Goal: Find specific page/section: Find specific page/section

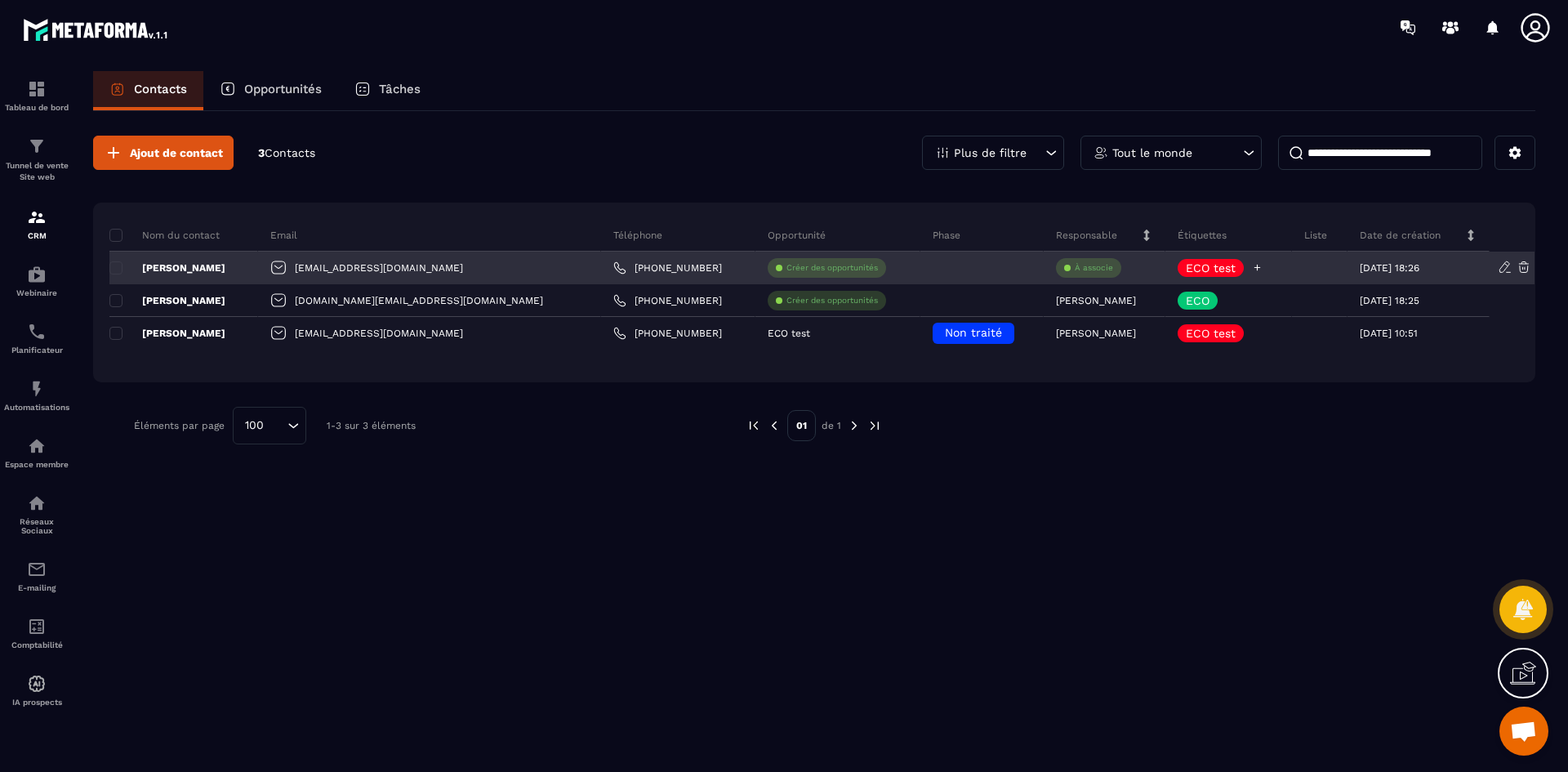
click at [1252, 272] on icon at bounding box center [1257, 267] width 10 height 10
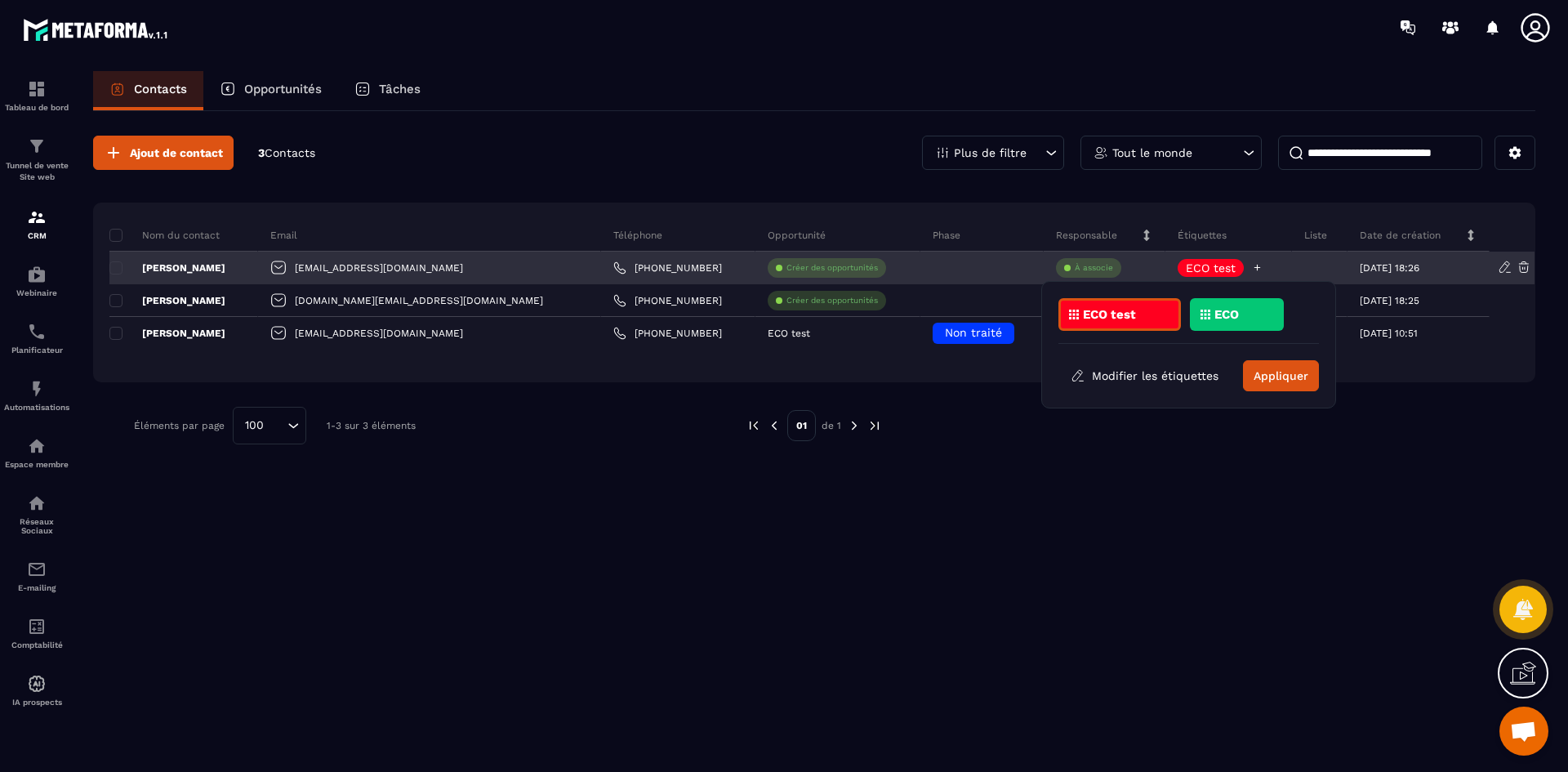
click at [1252, 272] on icon at bounding box center [1257, 267] width 10 height 10
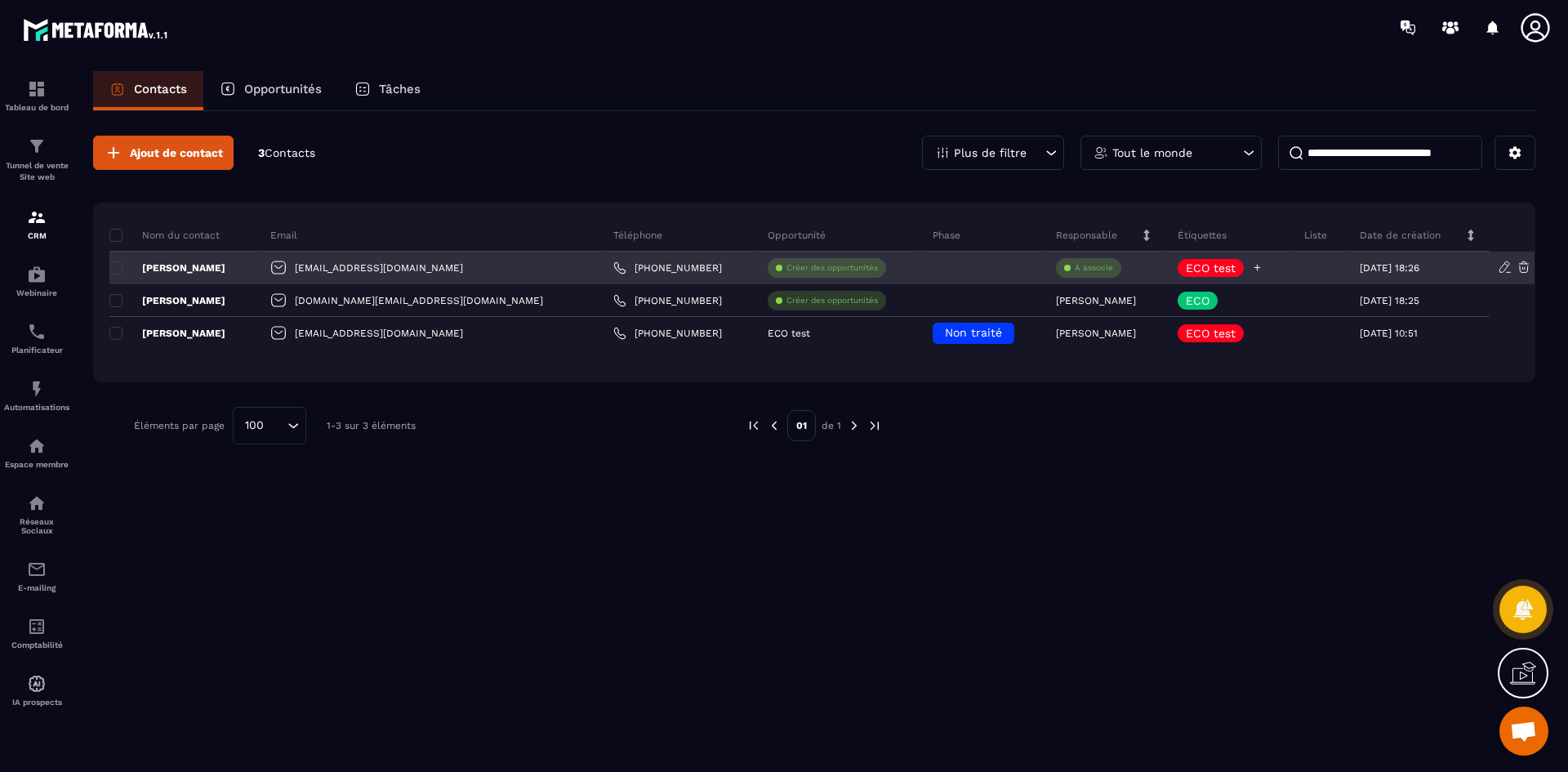
click at [1267, 272] on div "ECO test" at bounding box center [1228, 268] width 127 height 33
click at [1298, 260] on div at bounding box center [1319, 268] width 56 height 33
click at [1316, 268] on div at bounding box center [1319, 268] width 56 height 33
click at [1360, 267] on p "[DATE] 18:26" at bounding box center [1389, 268] width 60 height 11
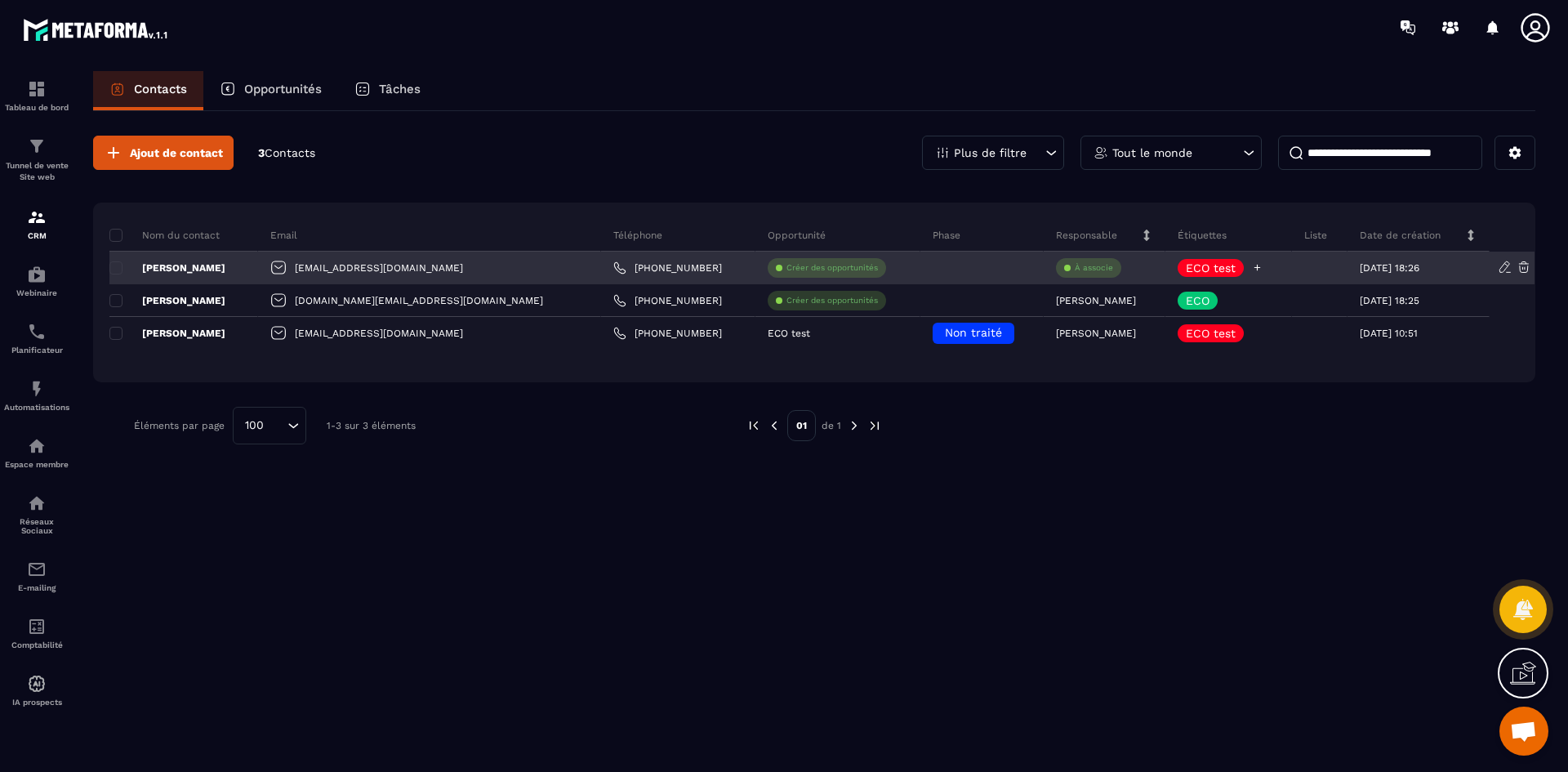
drag, startPoint x: 1344, startPoint y: 267, endPoint x: 1250, endPoint y: 262, distance: 94.1
click at [1250, 262] on tr "[PERSON_NAME] [EMAIL_ADDRESS][DOMAIN_NAME] [PHONE_NUMBER] Créer des opportunité…" at bounding box center [823, 268] width 1426 height 33
